Goal: Navigation & Orientation: Find specific page/section

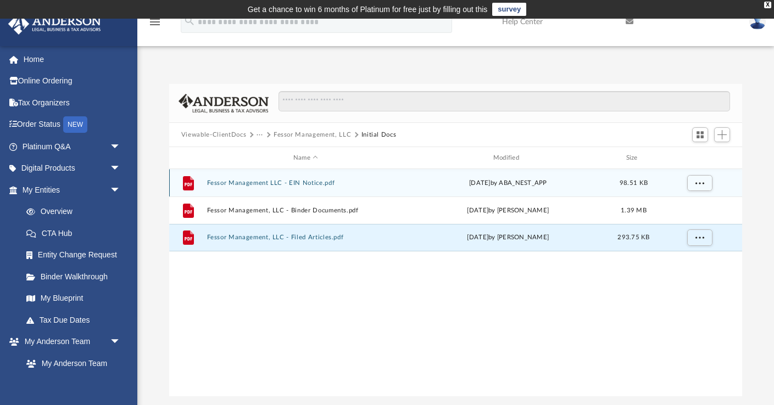
scroll to position [249, 573]
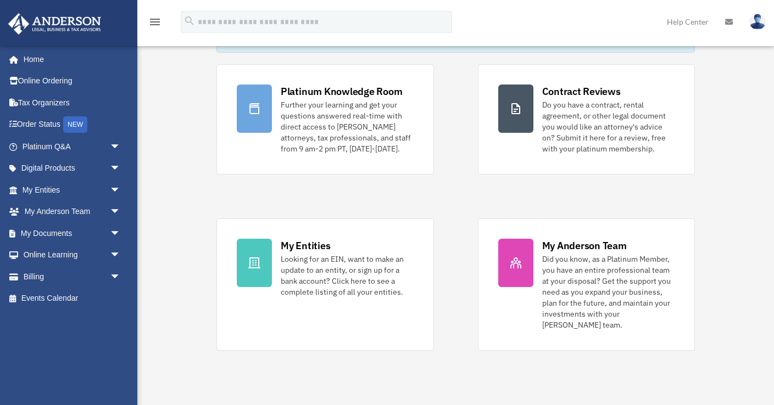
scroll to position [87, 0]
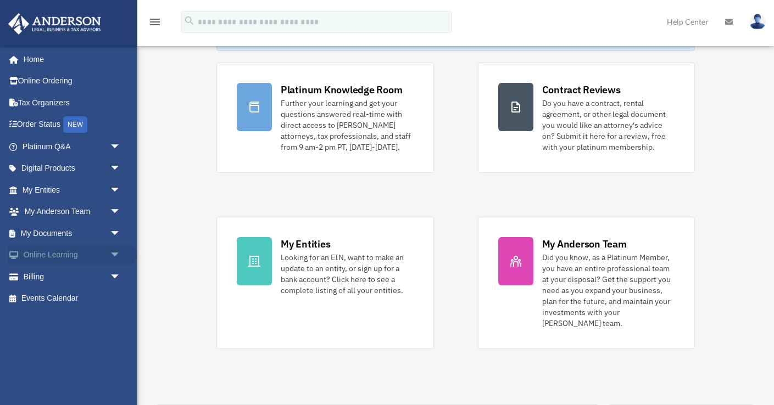
click at [113, 251] on span "arrow_drop_down" at bounding box center [121, 255] width 22 height 23
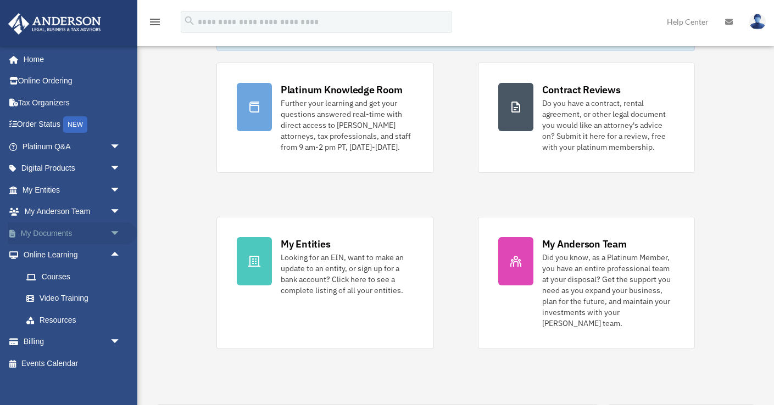
click at [114, 234] on span "arrow_drop_down" at bounding box center [121, 233] width 22 height 23
click at [51, 254] on link "Box" at bounding box center [76, 255] width 122 height 22
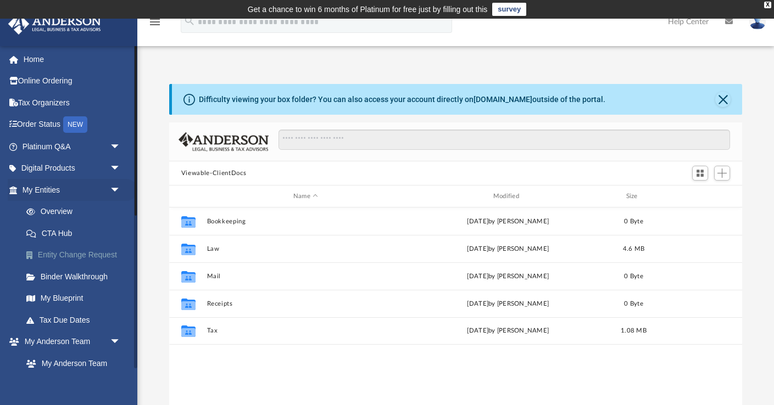
scroll to position [249, 573]
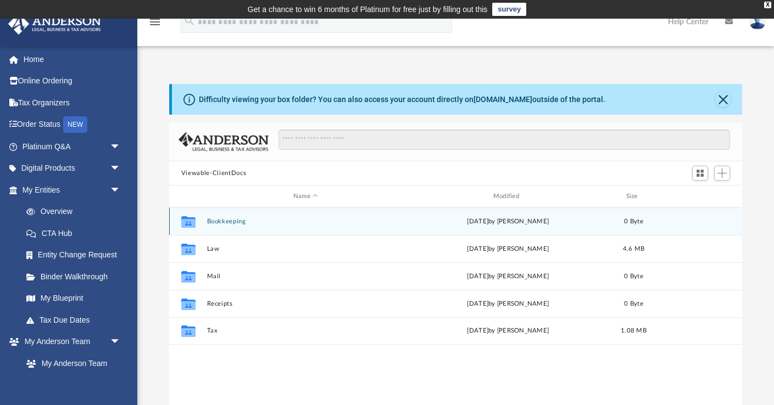
click at [192, 222] on icon "grid" at bounding box center [188, 223] width 14 height 9
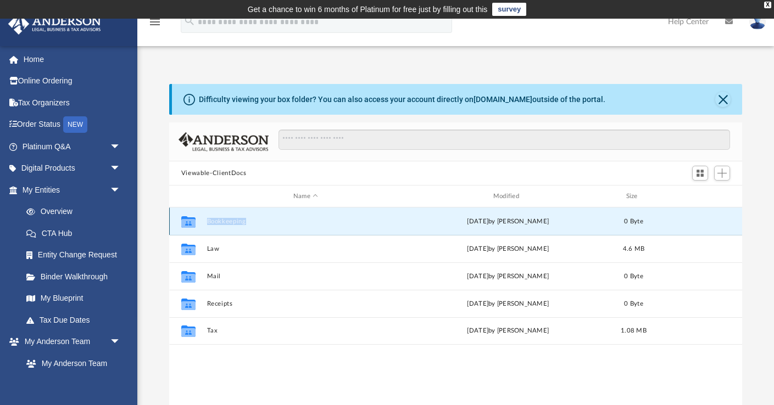
click at [192, 222] on icon "grid" at bounding box center [188, 223] width 14 height 9
click at [220, 220] on button "Bookkeeping" at bounding box center [305, 221] width 198 height 7
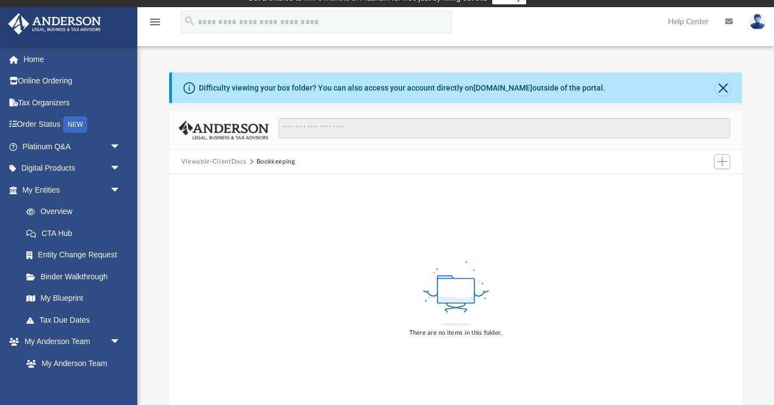
scroll to position [0, 0]
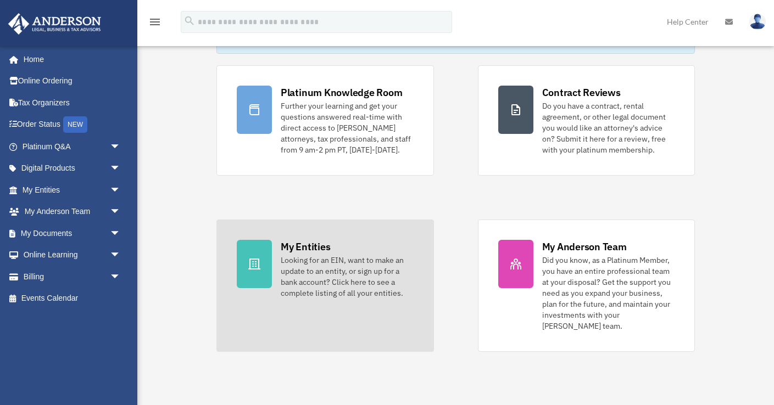
scroll to position [87, 0]
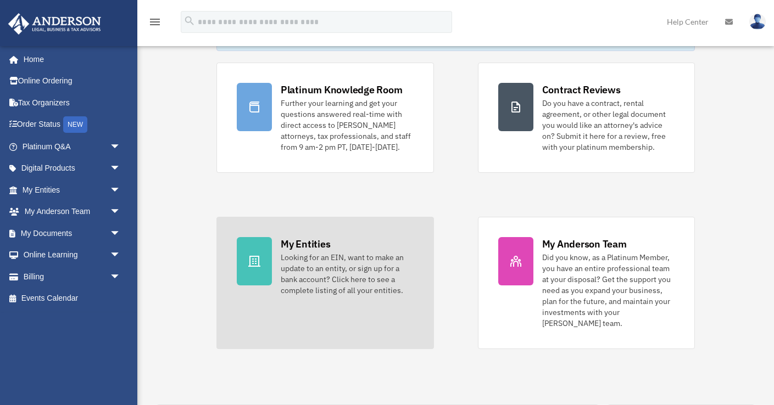
click at [297, 256] on div "Looking for an EIN, want to make an update to an entity, or sign up for a bank …" at bounding box center [347, 274] width 133 height 44
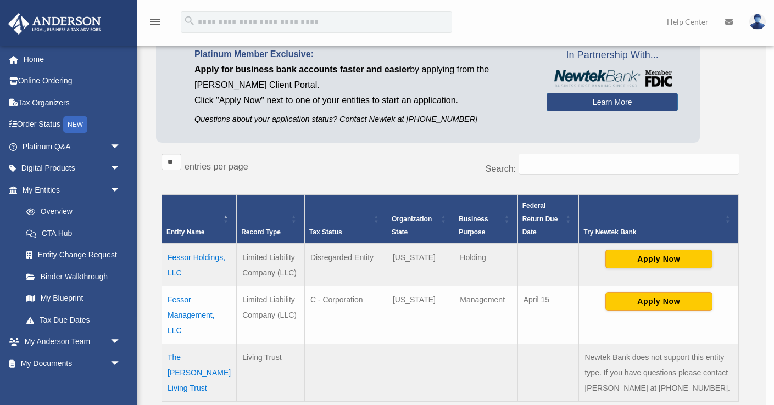
scroll to position [98, 0]
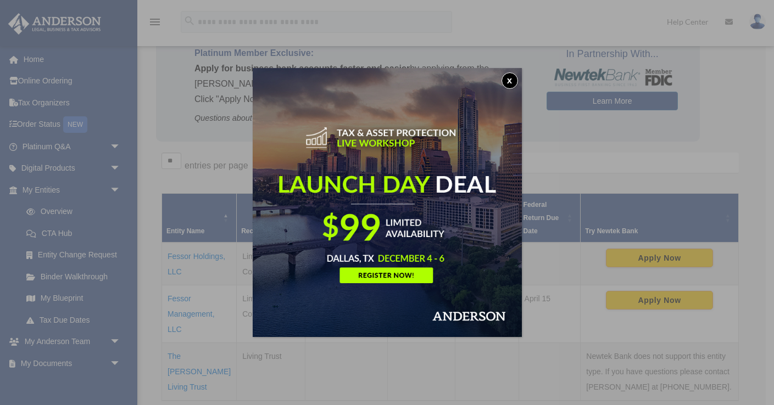
click at [505, 79] on button "x" at bounding box center [509, 80] width 16 height 16
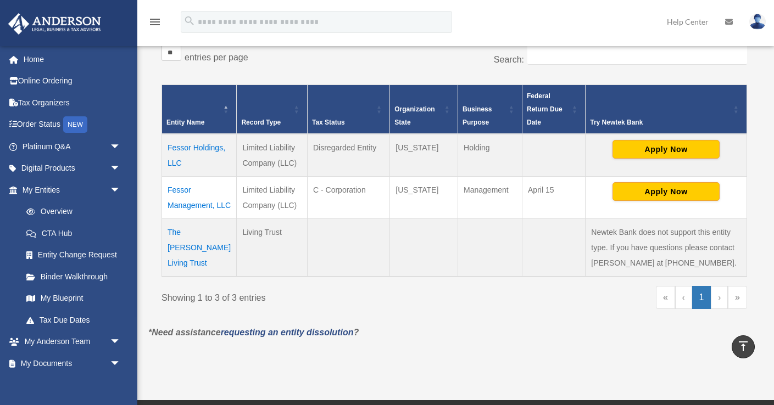
scroll to position [203, 0]
